Goal: Task Accomplishment & Management: Use online tool/utility

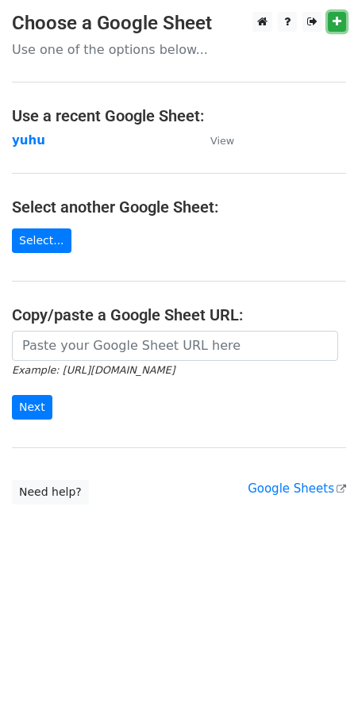
click at [338, 16] on icon at bounding box center [336, 21] width 9 height 11
click at [39, 242] on link "Select..." at bounding box center [41, 240] width 59 height 25
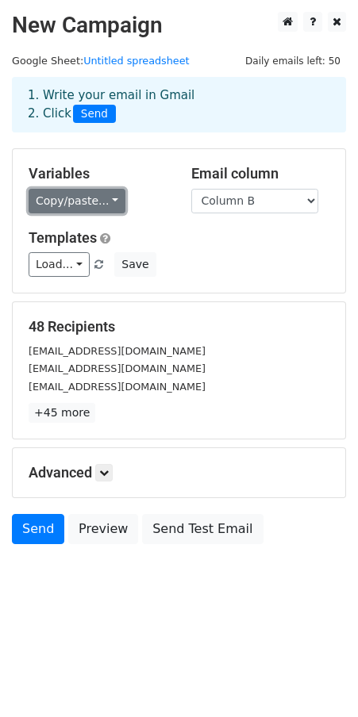
click at [101, 205] on link "Copy/paste..." at bounding box center [77, 201] width 97 height 25
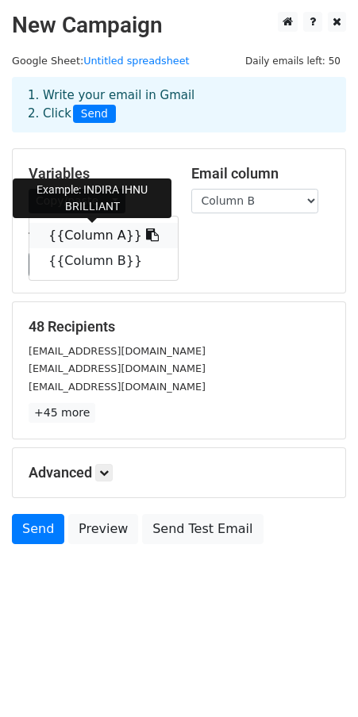
click at [146, 231] on icon at bounding box center [152, 234] width 13 height 13
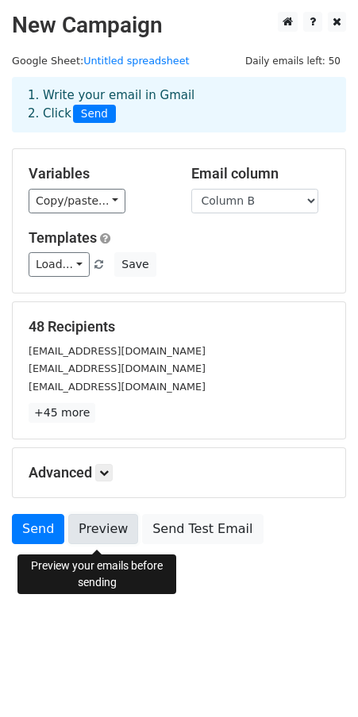
click at [117, 532] on link "Preview" at bounding box center [103, 529] width 70 height 30
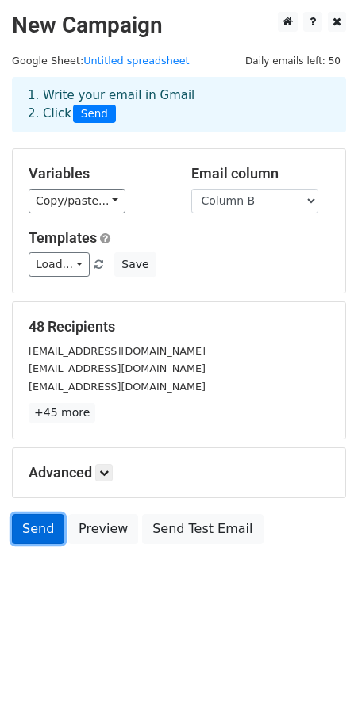
click at [27, 536] on link "Send" at bounding box center [38, 529] width 52 height 30
